Goal: Task Accomplishment & Management: Manage account settings

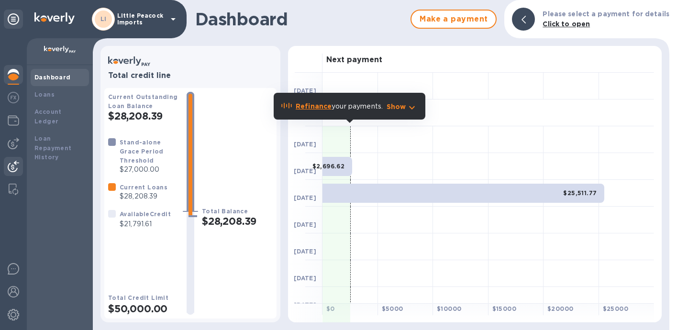
click at [14, 172] on div at bounding box center [13, 167] width 19 height 21
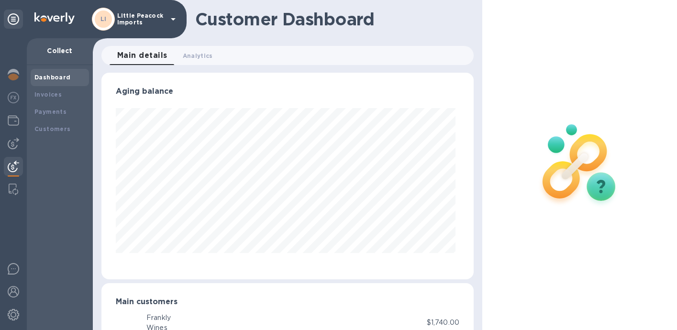
scroll to position [207, 368]
click at [48, 112] on b "Payments" at bounding box center [50, 111] width 32 height 7
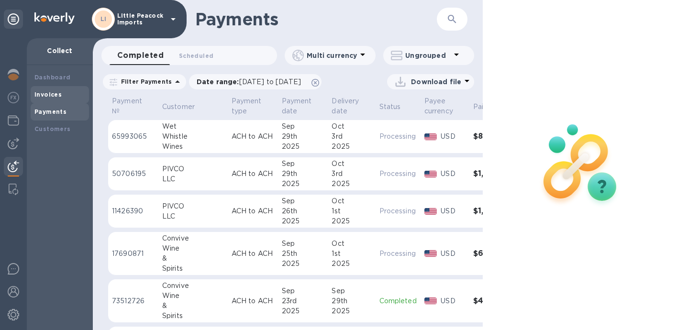
click at [53, 91] on b "Invoices" at bounding box center [47, 94] width 27 height 7
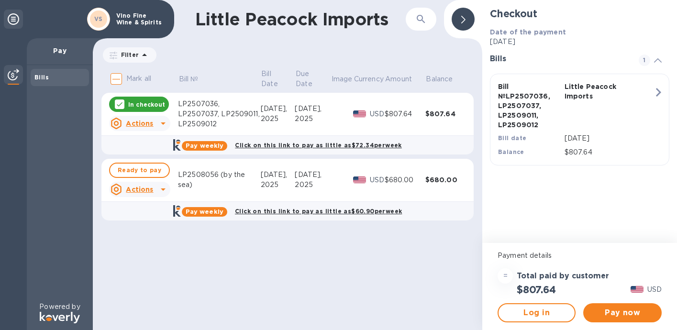
click at [211, 111] on div "LP2507036, LP2507037, LP2509011, LP2509012" at bounding box center [219, 114] width 83 height 30
click at [157, 122] on icon at bounding box center [162, 123] width 11 height 11
click at [149, 162] on b "Open bill" at bounding box center [152, 162] width 32 height 8
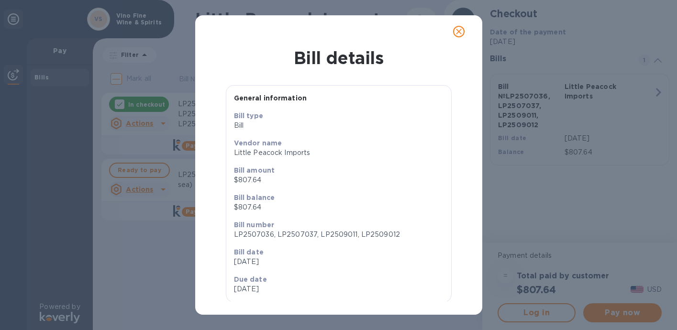
click at [457, 28] on icon "close" at bounding box center [459, 32] width 10 height 10
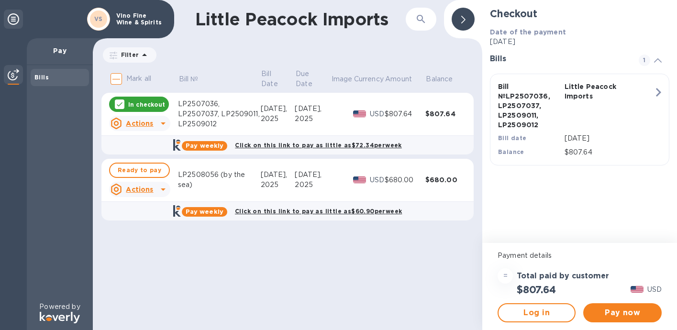
click at [428, 113] on div "$807.64" at bounding box center [445, 114] width 41 height 10
click at [403, 115] on div "$807.64" at bounding box center [405, 114] width 41 height 10
click at [463, 22] on icon at bounding box center [463, 20] width 4 height 8
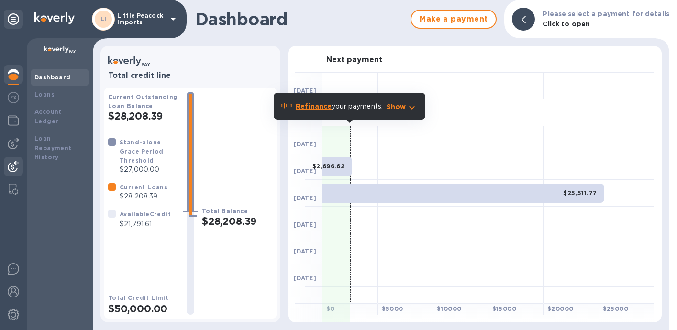
click at [15, 164] on img at bounding box center [13, 166] width 11 height 11
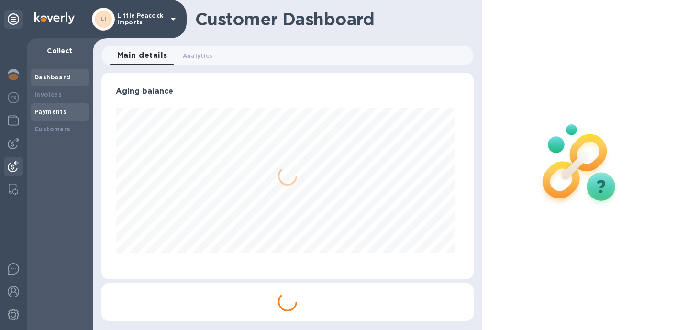
scroll to position [207, 368]
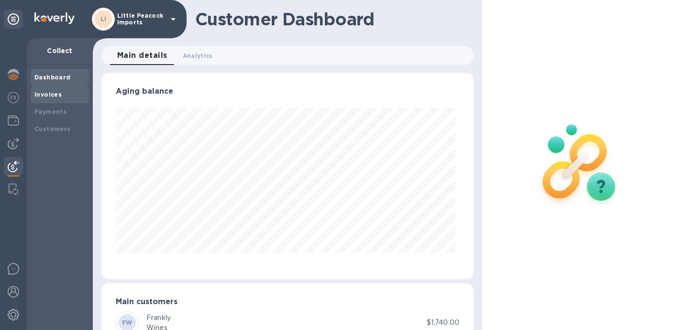
click at [53, 99] on div "Invoices" at bounding box center [59, 95] width 51 height 10
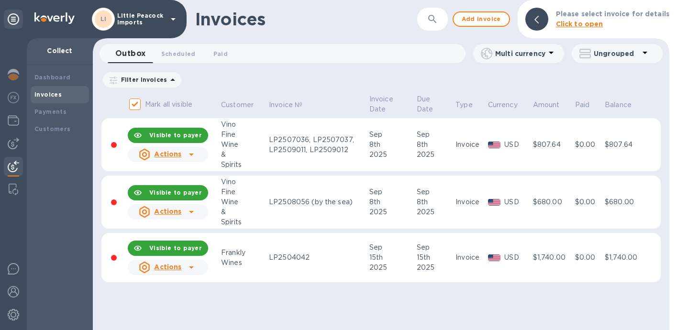
click at [180, 155] on u "Actions" at bounding box center [167, 154] width 27 height 8
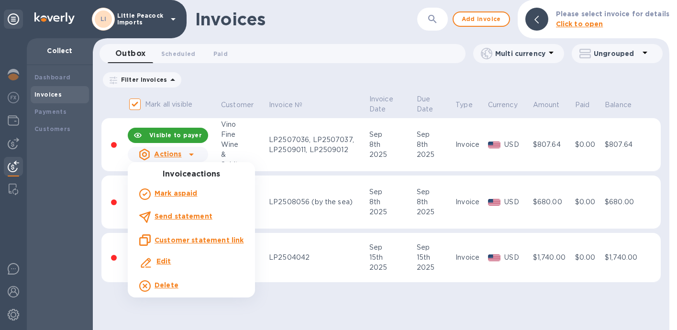
click at [167, 261] on b "Edit" at bounding box center [163, 261] width 15 height 8
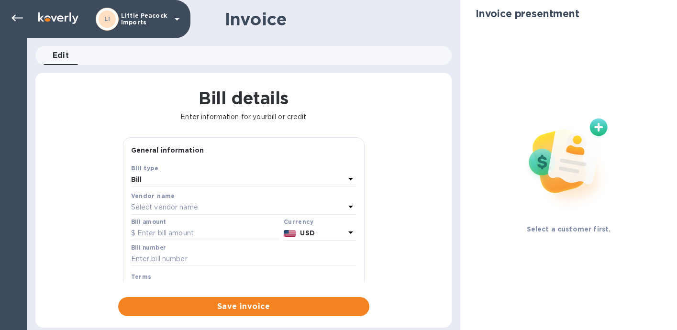
type input "09/08/2025"
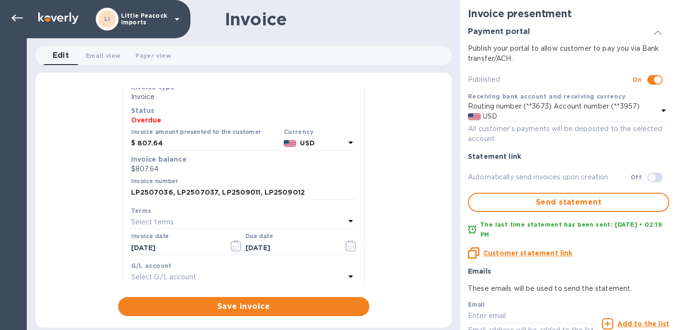
scroll to position [112, 0]
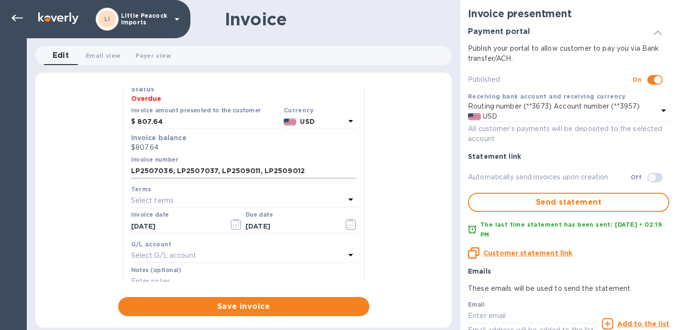
click at [316, 173] on input "LP2507036, LP2507037, LP2509011, LP2509012" at bounding box center [243, 171] width 225 height 14
paste input "LP2508133"
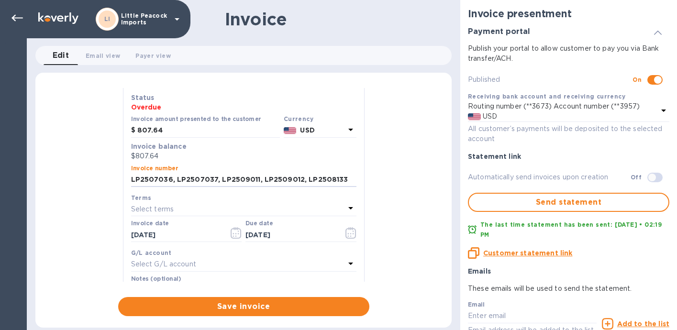
scroll to position [105, 0]
type input "LP2507036, LP2507037, LP2509011, LP2509012, LP2508133"
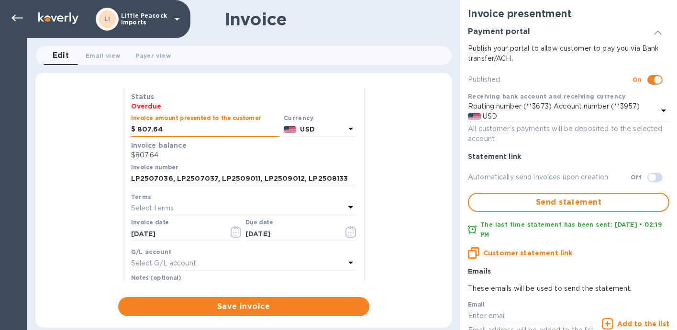
click at [156, 128] on input "807.64" at bounding box center [208, 129] width 143 height 14
type input "1,587.64"
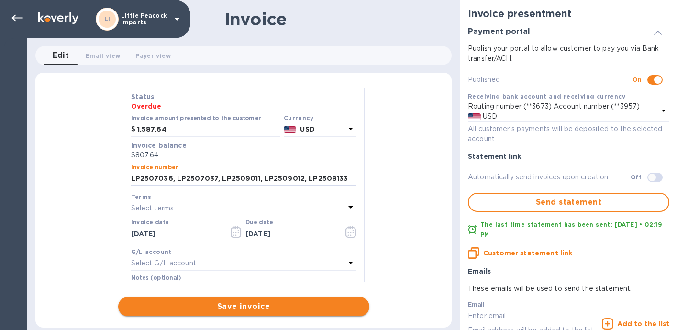
click at [223, 309] on span "Save invoice" at bounding box center [244, 306] width 236 height 11
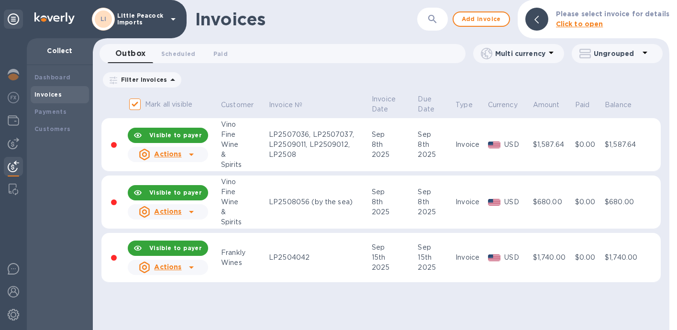
click at [188, 153] on icon at bounding box center [191, 154] width 11 height 11
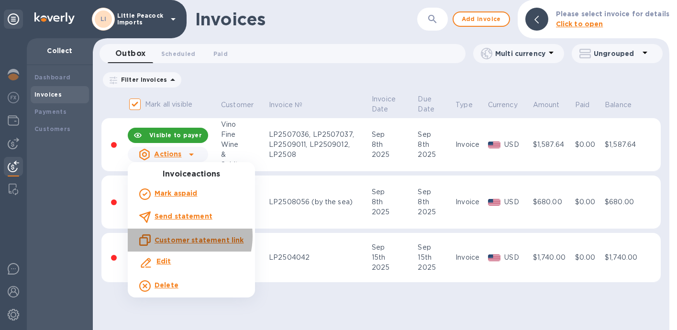
click at [177, 236] on u "Customer statement link" at bounding box center [199, 240] width 89 height 8
